Goal: Check status: Check status

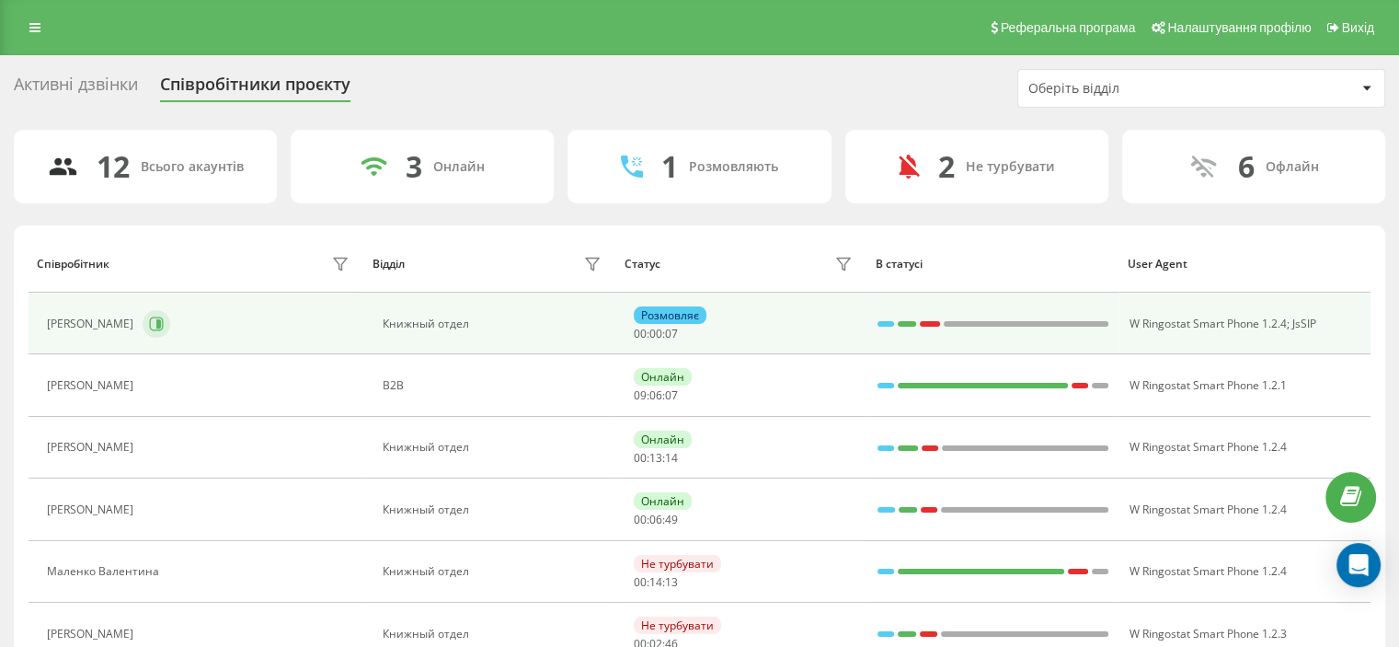
click at [151, 308] on body "[DOMAIN_NAME] Проекти [DOMAIN_NAME] Дашборд Центр звернень Аналiтика Ваші звіти…" at bounding box center [699, 323] width 1399 height 647
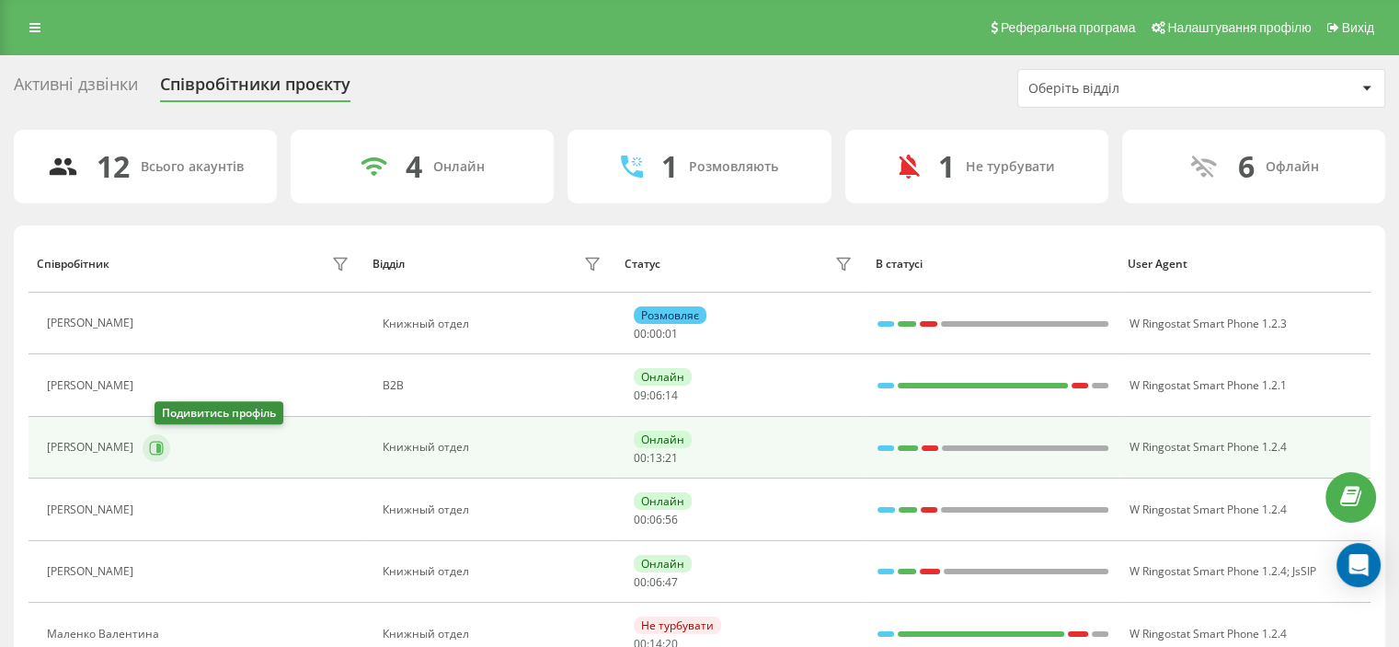
click at [159, 444] on button at bounding box center [157, 448] width 28 height 28
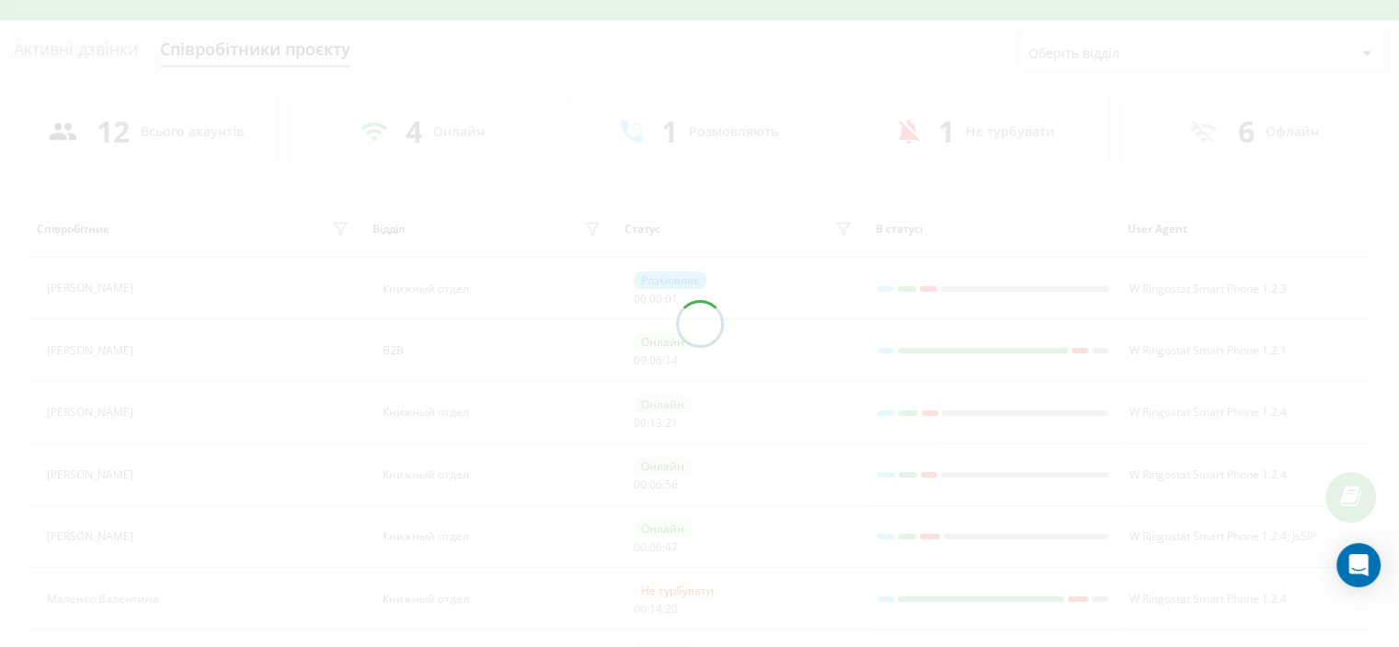
scroll to position [184, 0]
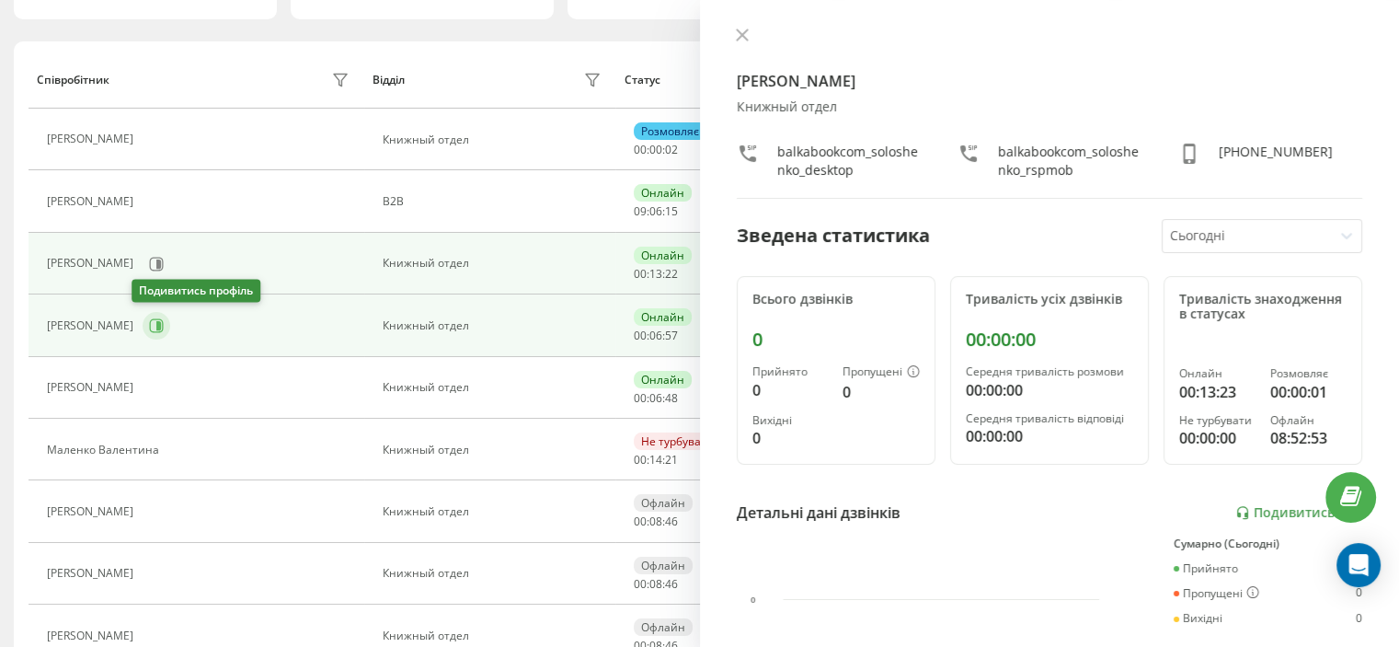
click at [143, 325] on button at bounding box center [157, 326] width 28 height 28
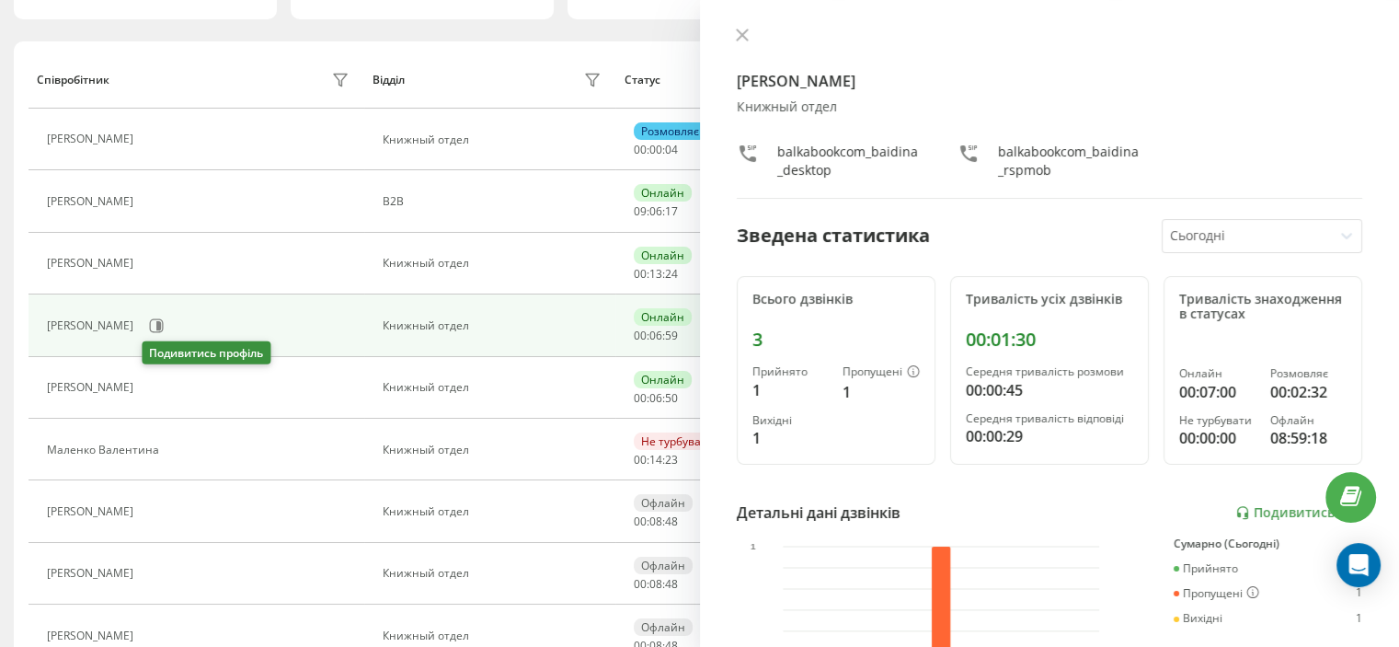
click at [159, 391] on icon at bounding box center [153, 387] width 15 height 15
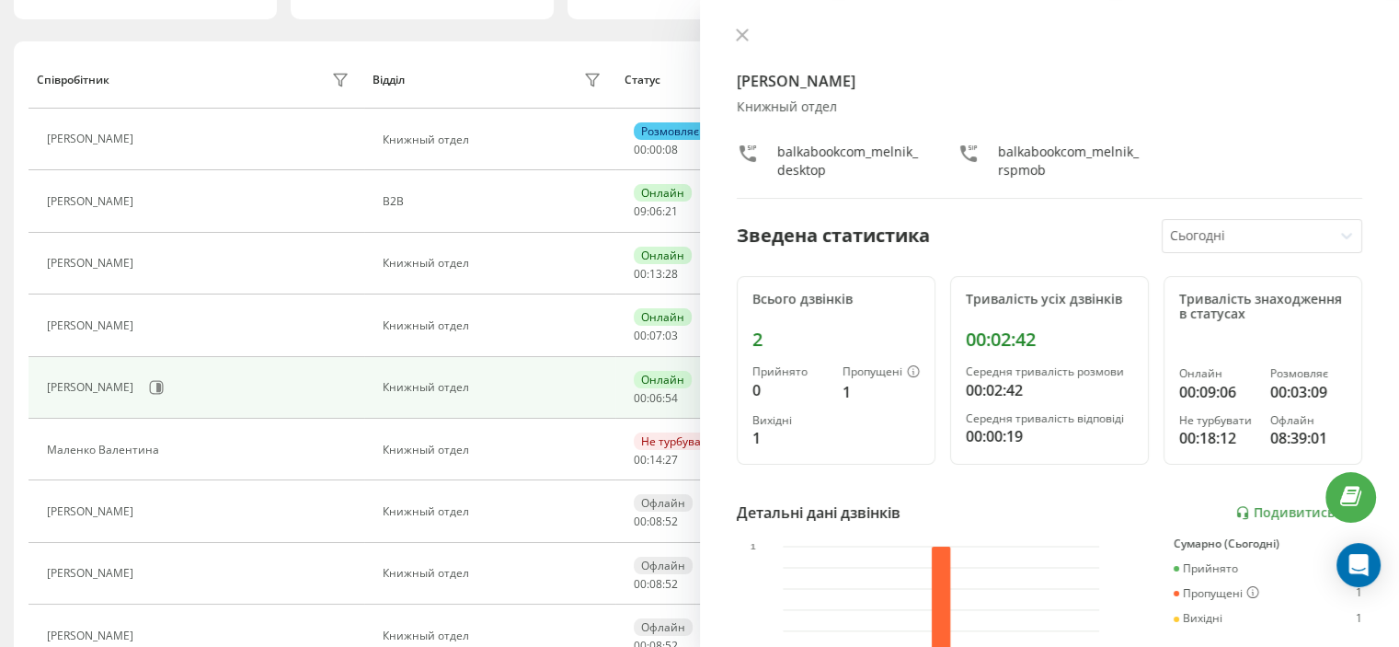
click at [740, 26] on div "[PERSON_NAME] отдел balkabookcom_melnik_desktop balkabookcom_melnik_rspmob Звед…" at bounding box center [1050, 323] width 700 height 647
click at [743, 38] on icon at bounding box center [742, 35] width 13 height 13
